Goal: Task Accomplishment & Management: Complete application form

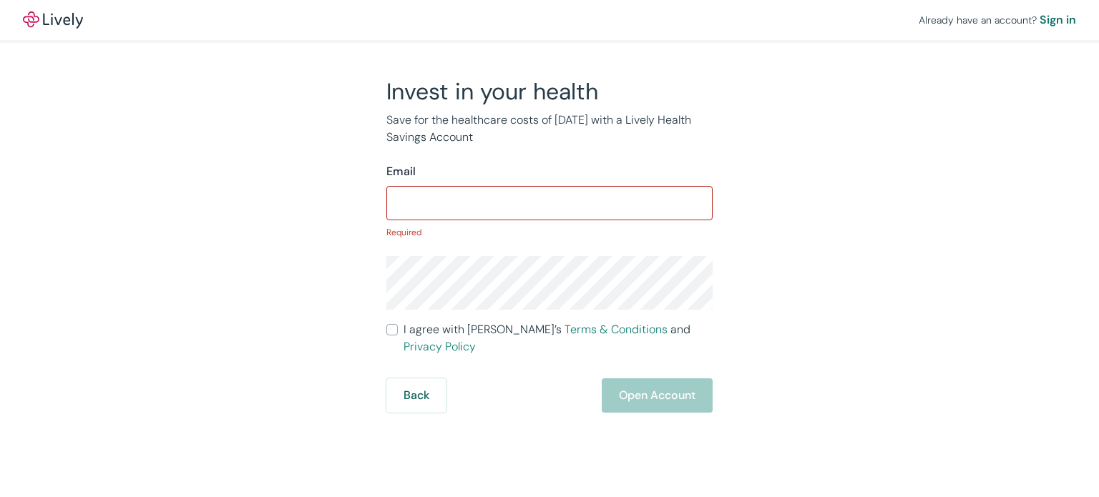
click at [514, 181] on div "Email ​ Required" at bounding box center [549, 201] width 326 height 76
click at [508, 200] on input "Email" at bounding box center [549, 203] width 326 height 29
type input "[EMAIL_ADDRESS][DOMAIN_NAME]"
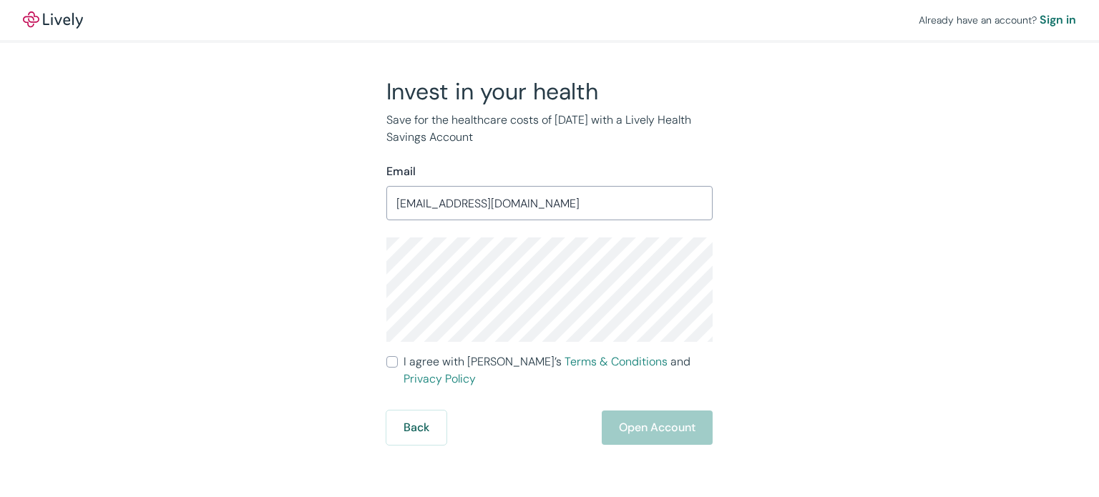
click at [741, 260] on div "Invest in your health Save for the healthcare costs of [DATE] with a Lively Hea…" at bounding box center [540, 261] width 687 height 368
click at [394, 365] on input "I agree with Lively’s Terms & Conditions and Privacy Policy" at bounding box center [391, 361] width 11 height 11
checkbox input "true"
click at [622, 411] on button "Open Account" at bounding box center [657, 428] width 111 height 34
